Goal: Task Accomplishment & Management: Manage account settings

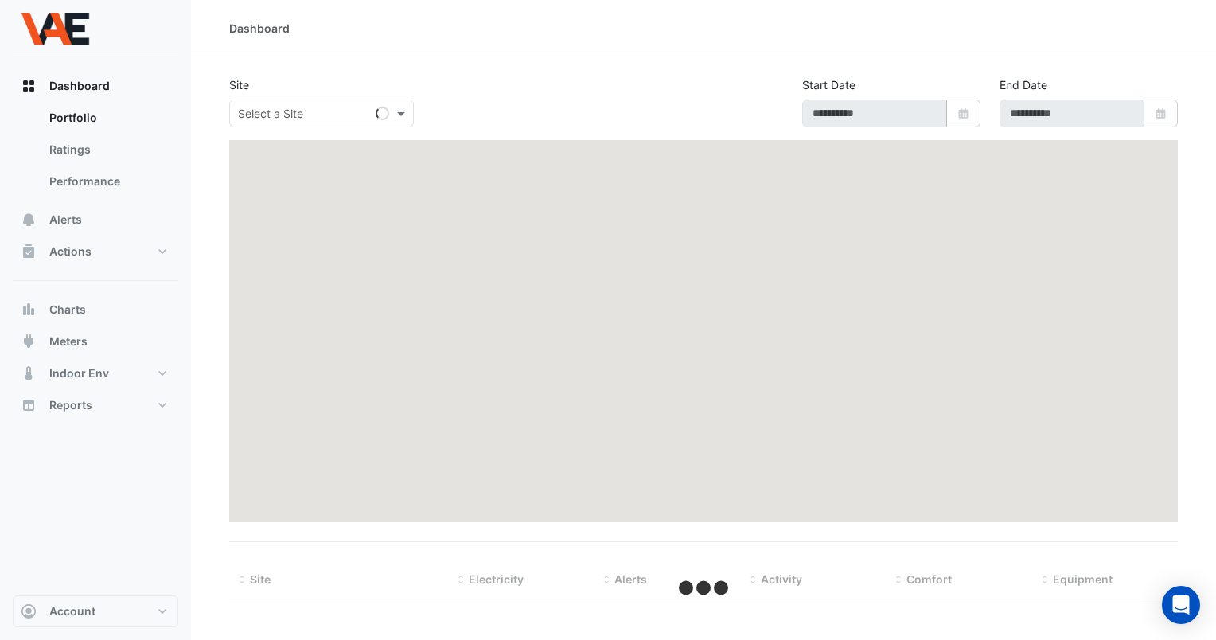
select select "***"
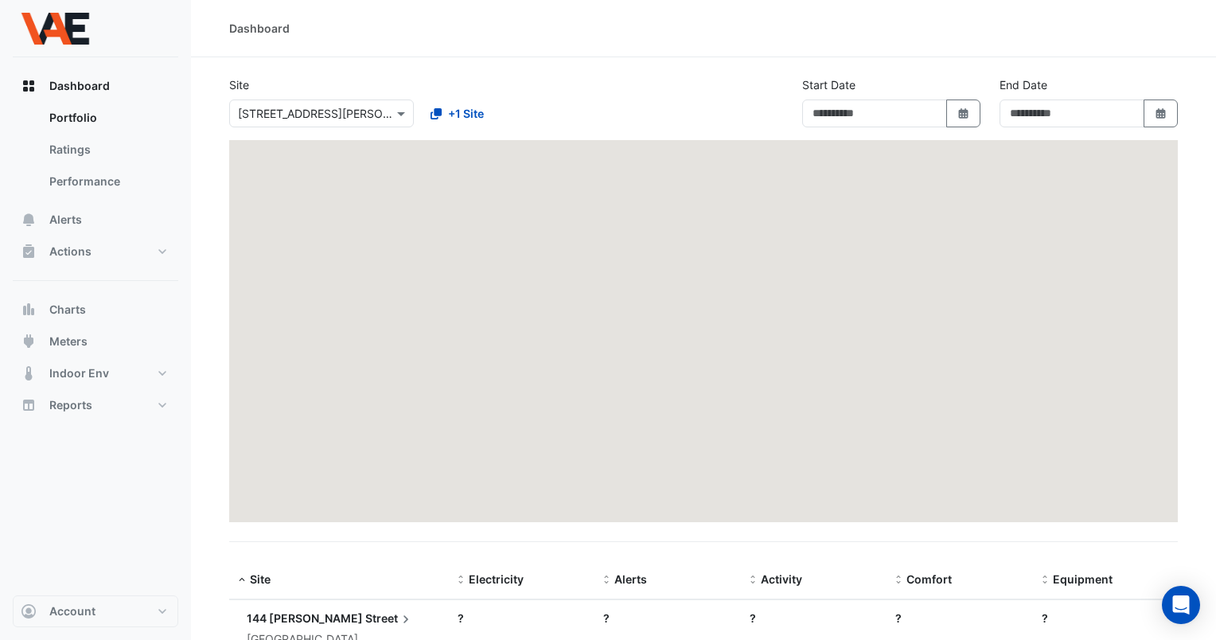
type input "**********"
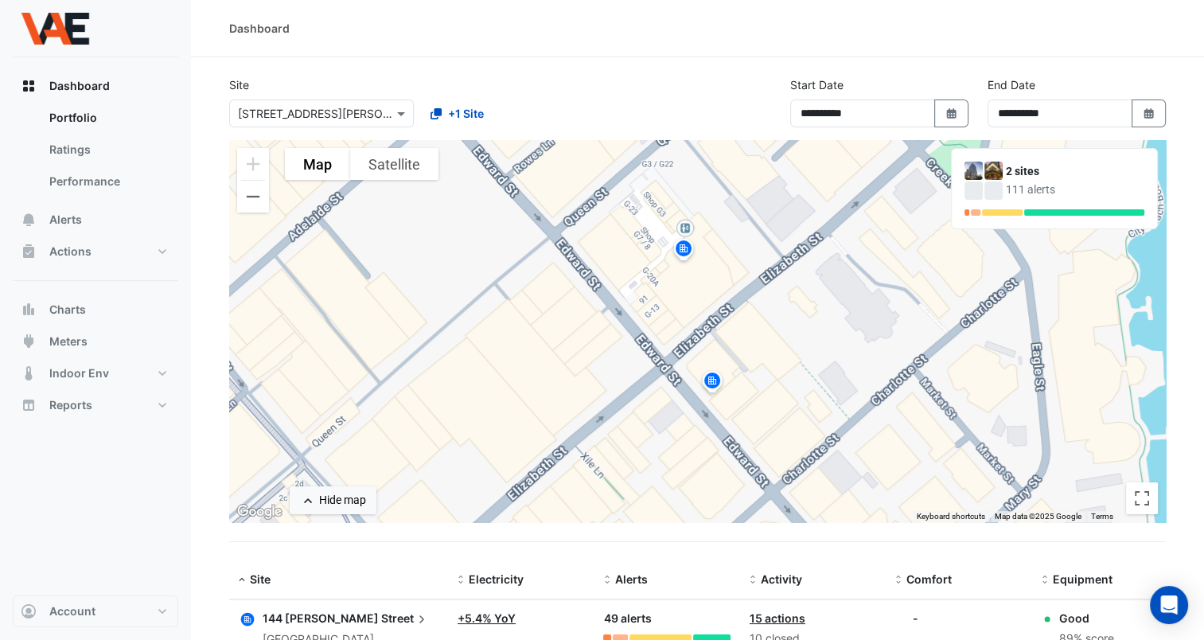
click at [931, 628] on datatable-body-cell "Comfort: -" at bounding box center [959, 638] width 146 height 76
click at [933, 630] on datatable-body-cell "Comfort: -" at bounding box center [959, 638] width 146 height 76
click at [68, 223] on span "Alerts" at bounding box center [65, 220] width 33 height 16
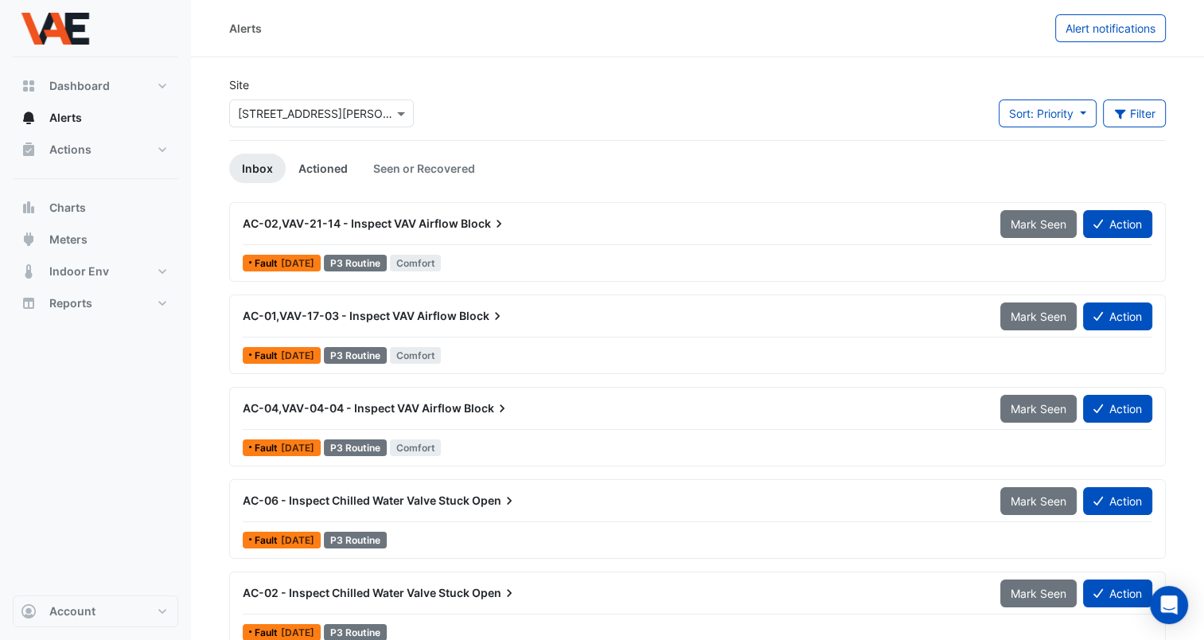
click at [314, 174] on link "Actioned" at bounding box center [323, 168] width 75 height 29
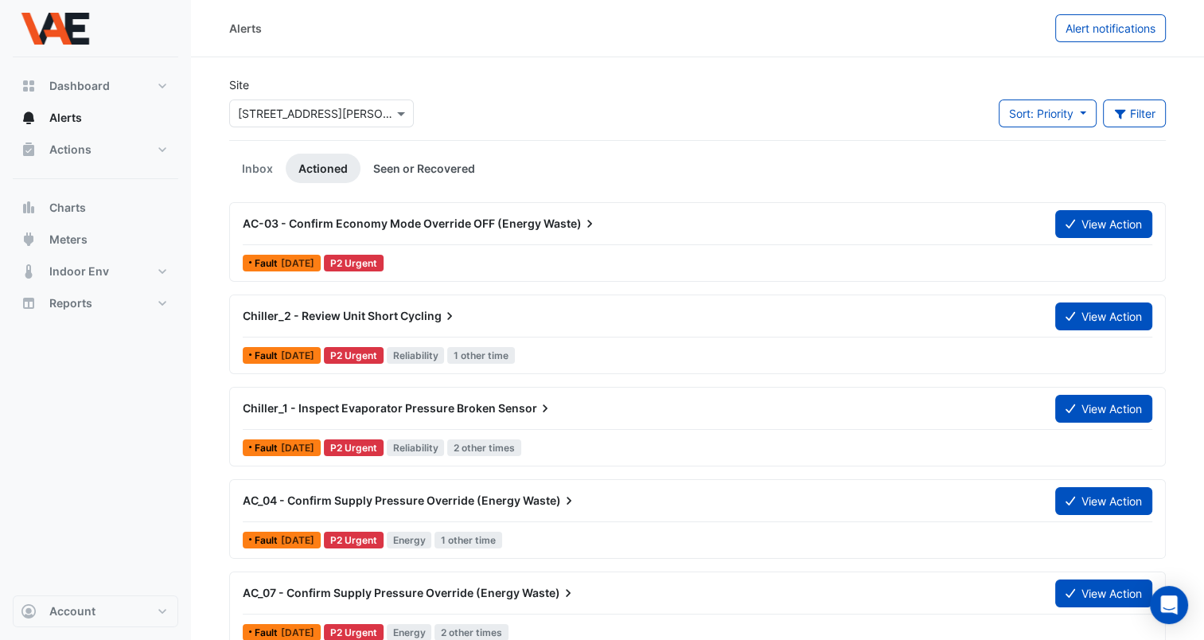
click at [423, 172] on link "Seen or Recovered" at bounding box center [423, 168] width 127 height 29
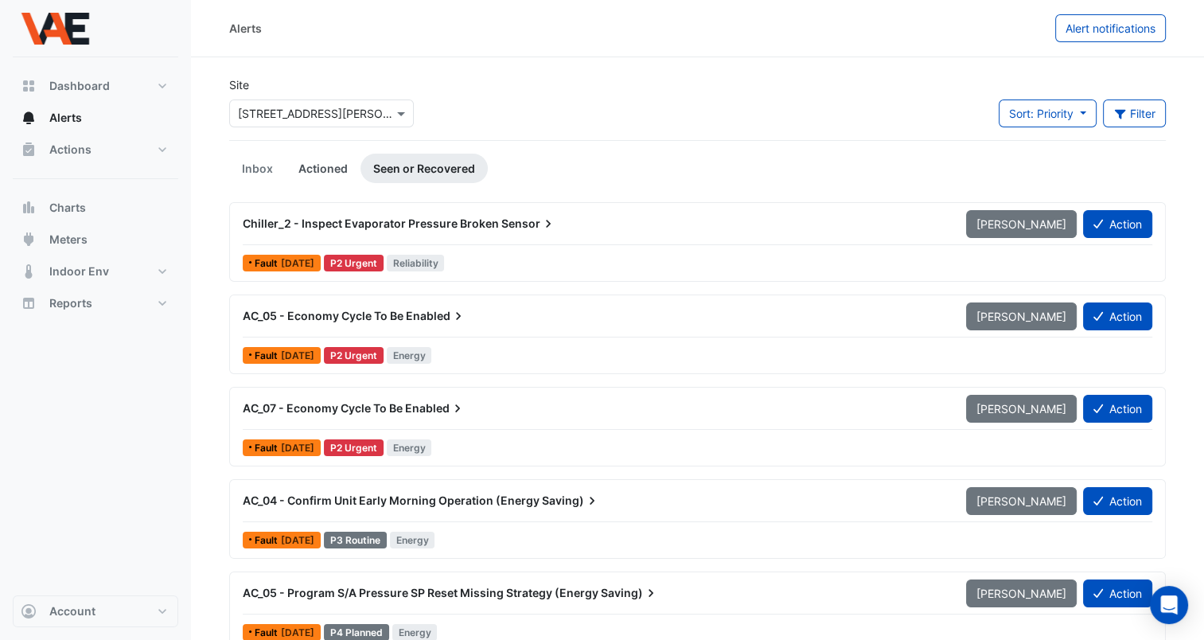
click at [322, 168] on link "Actioned" at bounding box center [323, 168] width 75 height 29
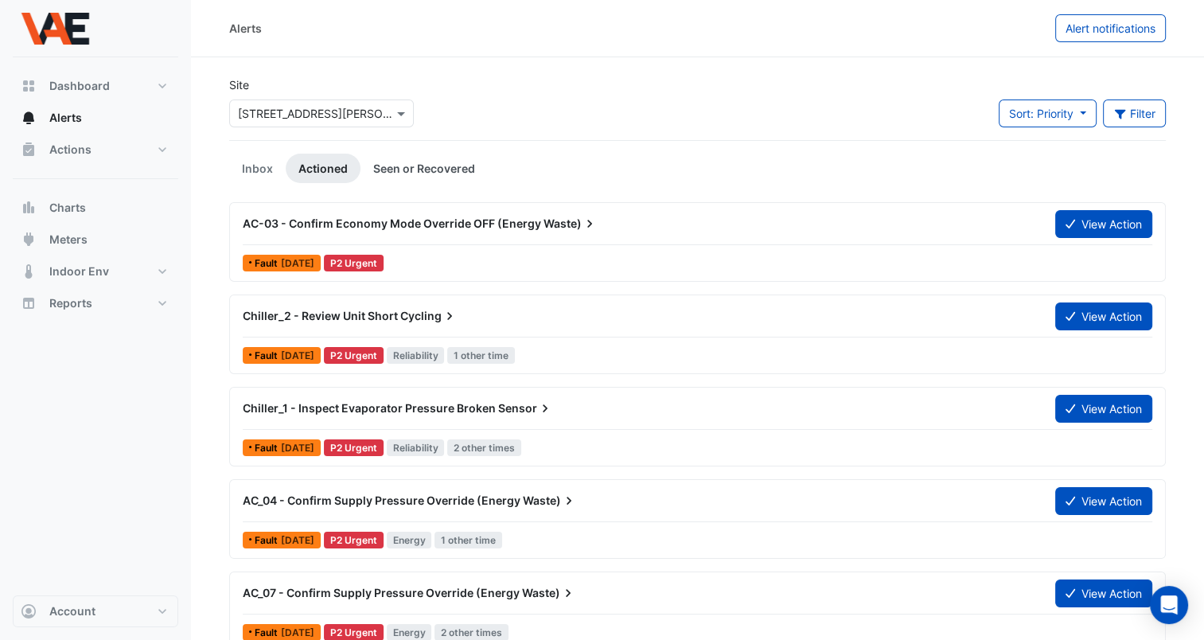
click at [439, 171] on link "Seen or Recovered" at bounding box center [423, 168] width 127 height 29
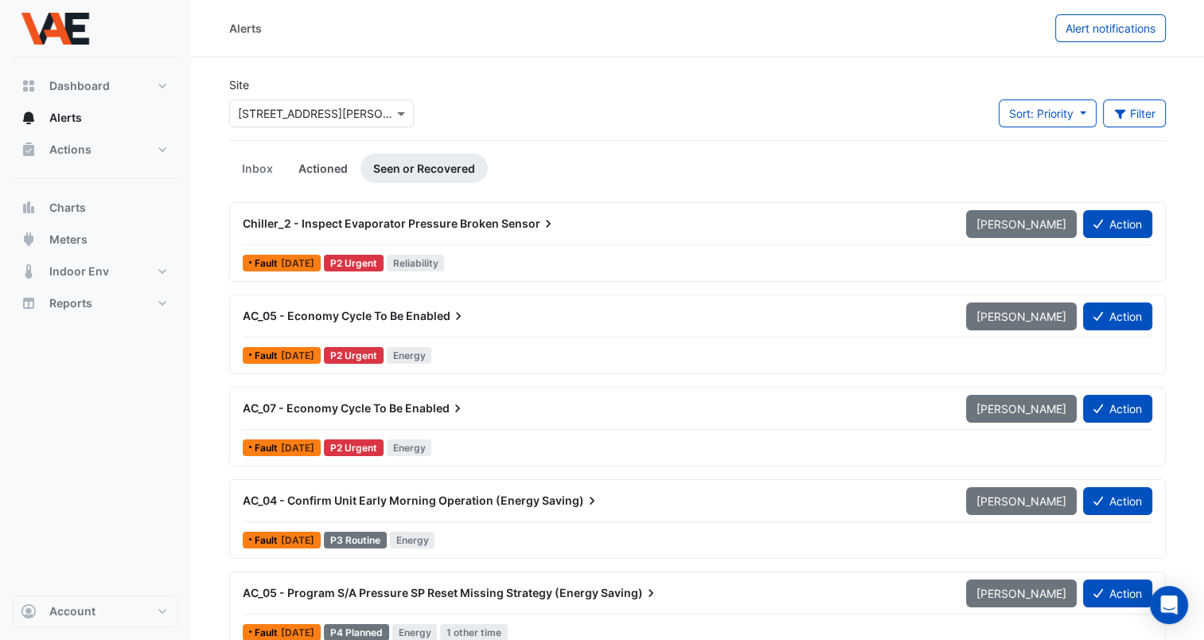
click at [327, 167] on link "Actioned" at bounding box center [323, 168] width 75 height 29
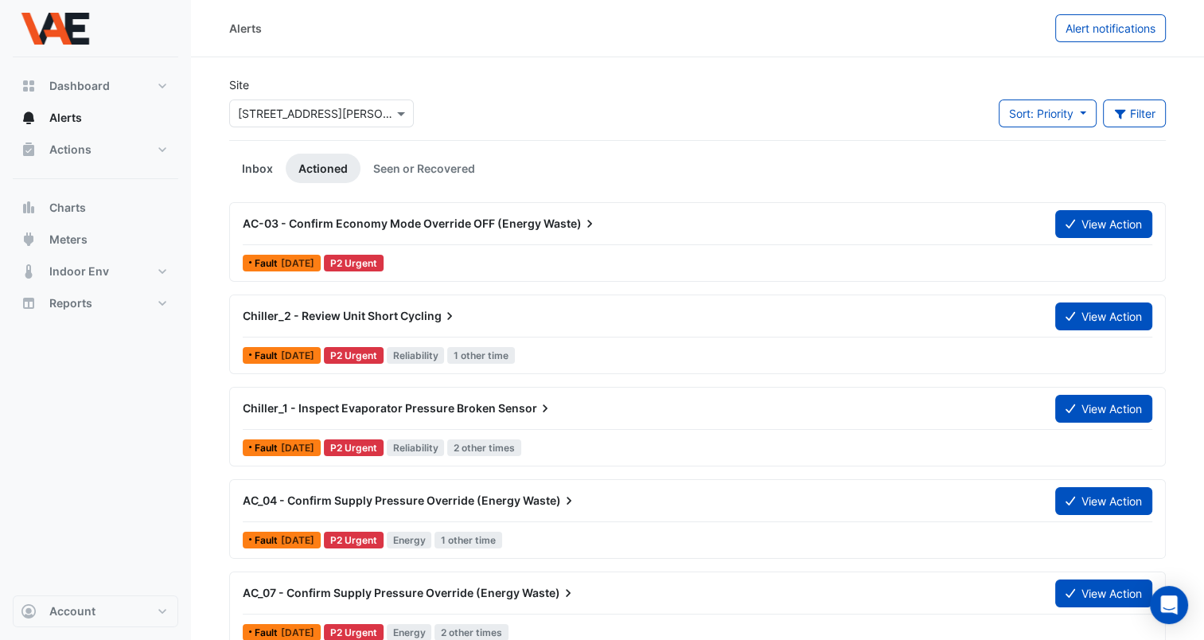
click at [250, 162] on link "Inbox" at bounding box center [257, 168] width 57 height 29
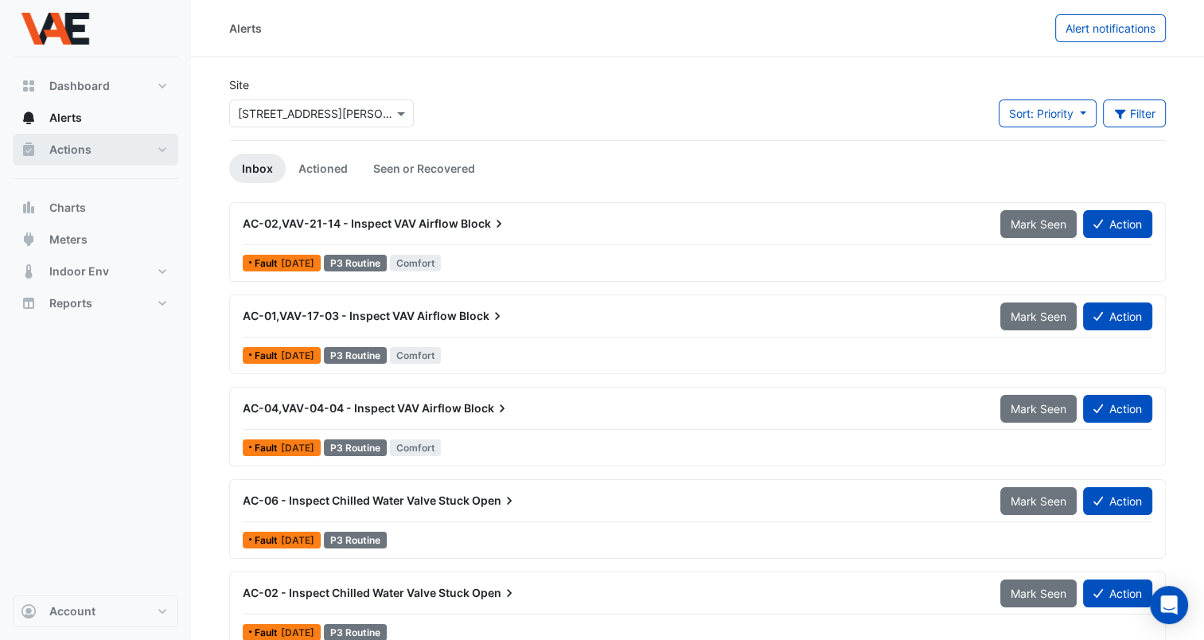
click at [60, 159] on button "Actions" at bounding box center [96, 150] width 166 height 32
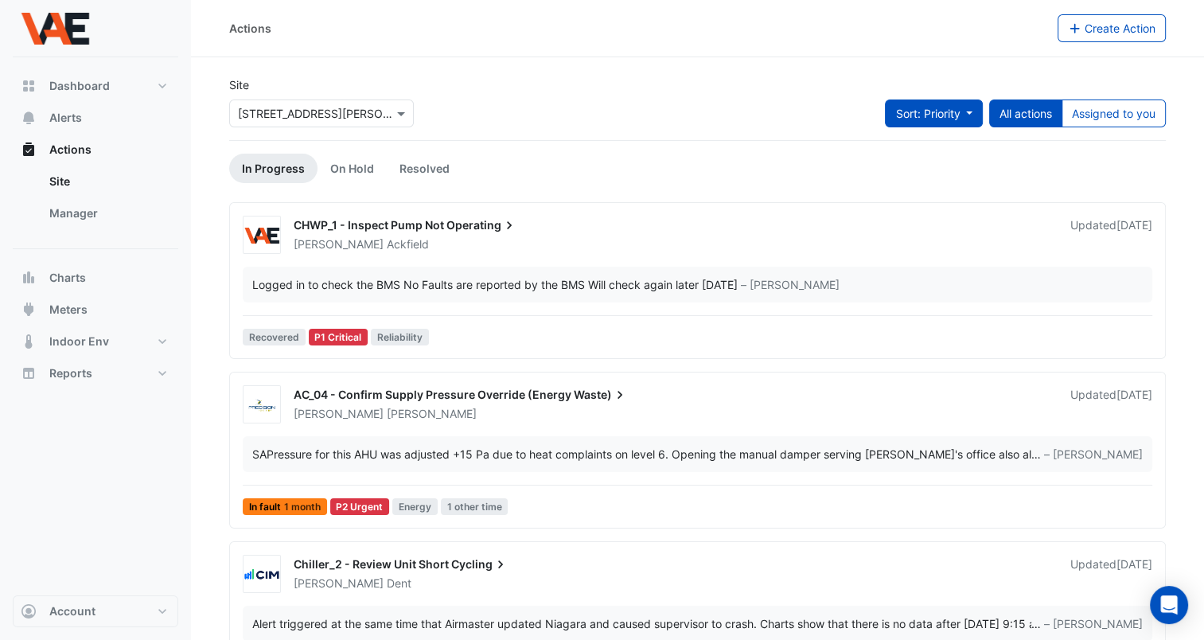
click at [965, 118] on button "Sort: Priority" at bounding box center [934, 113] width 98 height 28
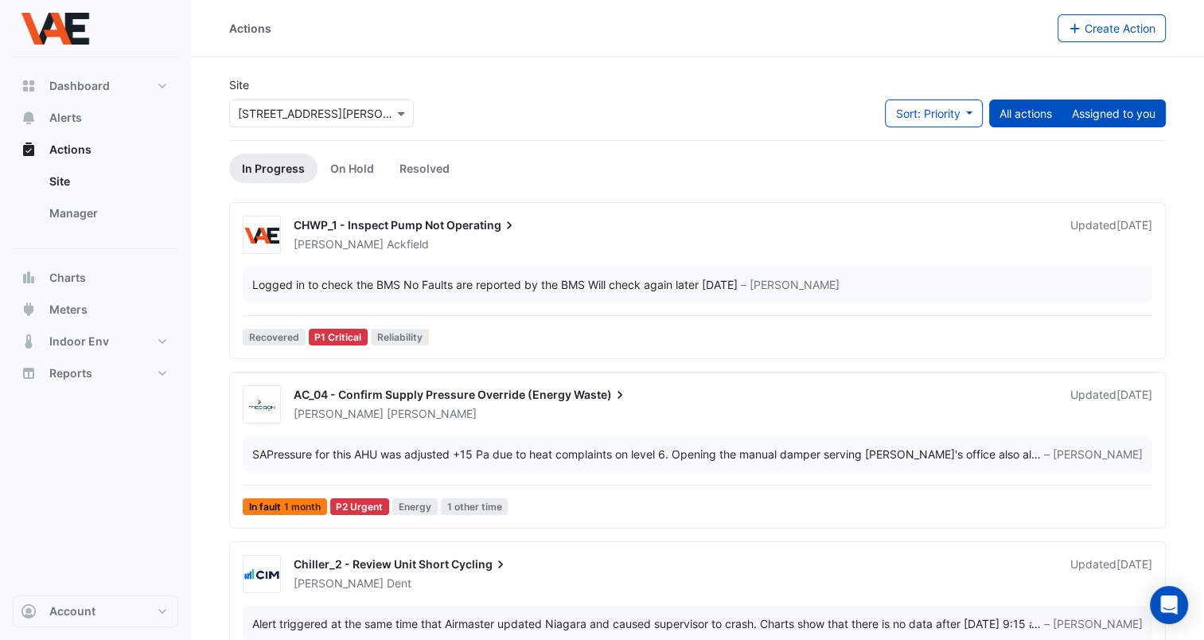
click at [1120, 121] on button "Assigned to you" at bounding box center [1114, 113] width 104 height 28
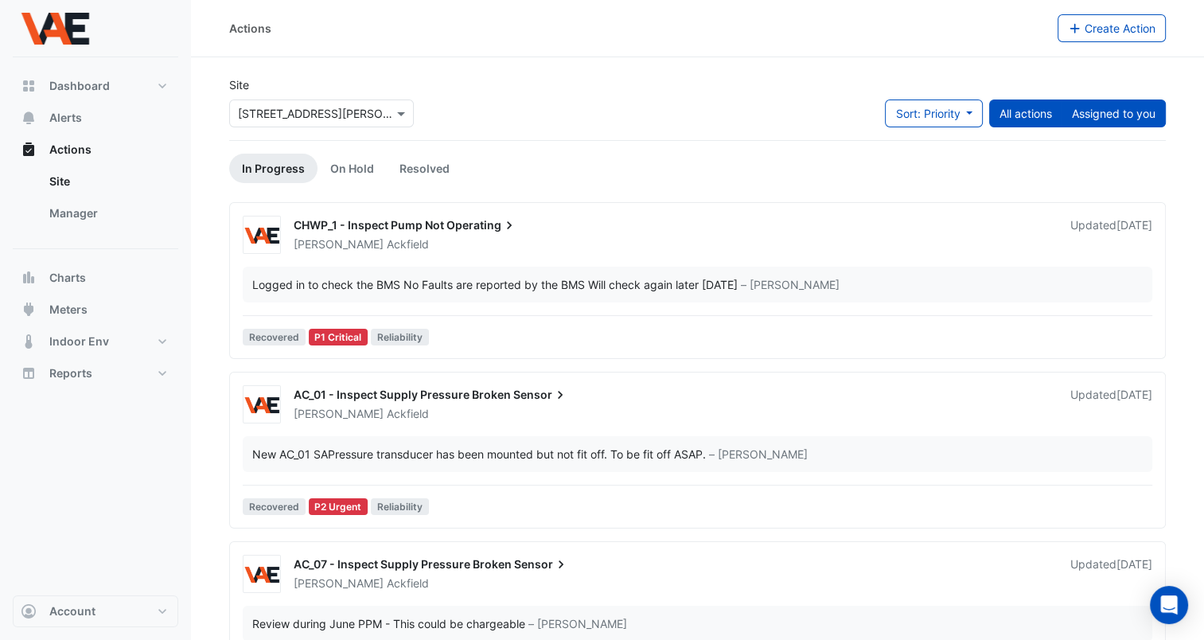
click at [1019, 115] on button "All actions" at bounding box center [1025, 113] width 73 height 28
